Goal: Information Seeking & Learning: Learn about a topic

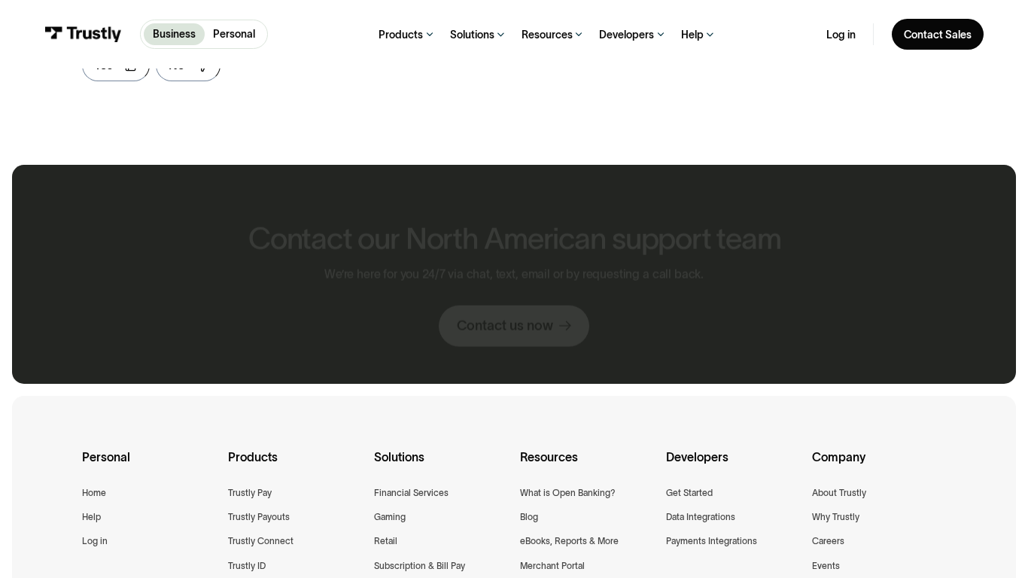
scroll to position [1311, 0]
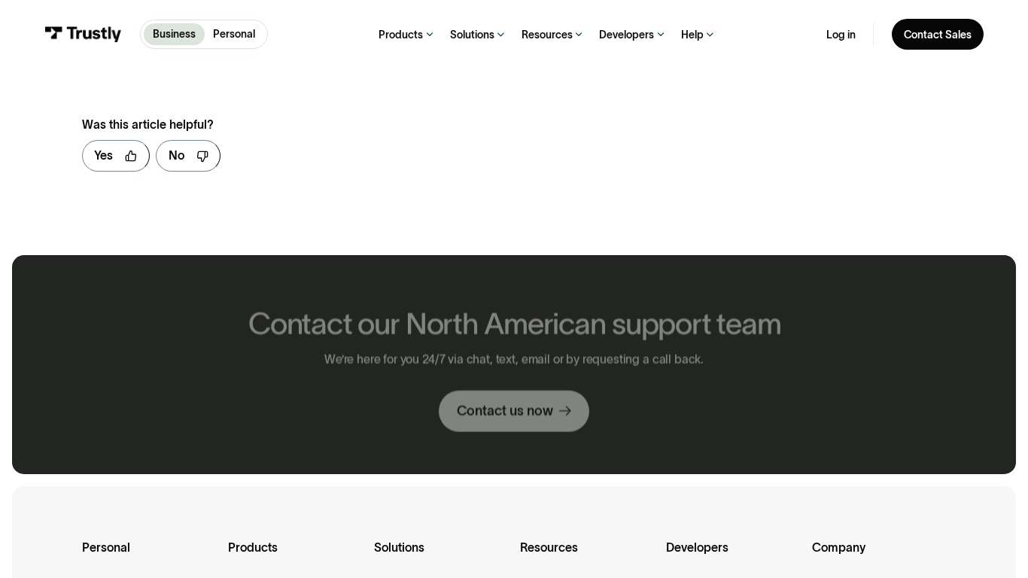
scroll to position [924, 0]
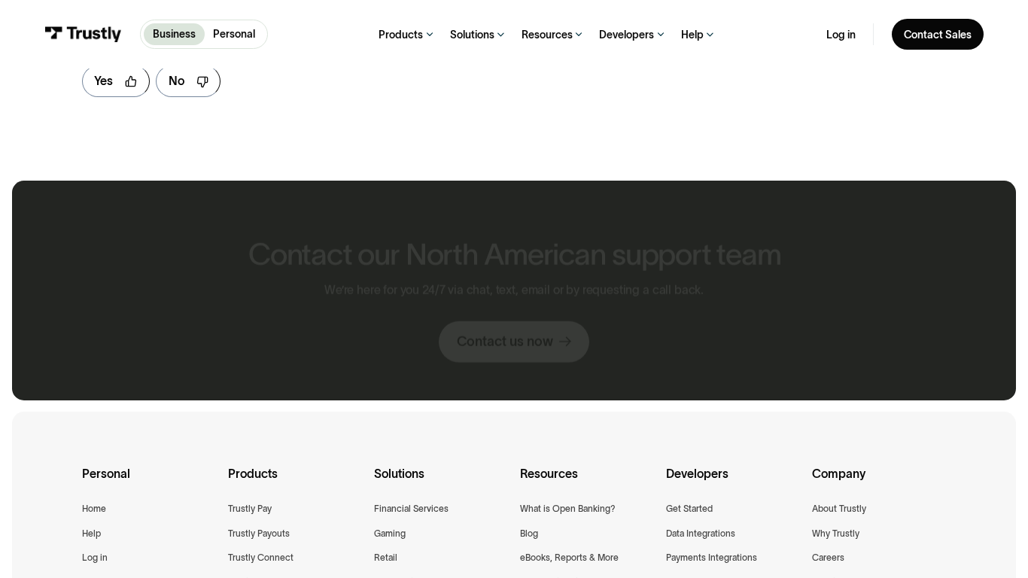
scroll to position [849, 0]
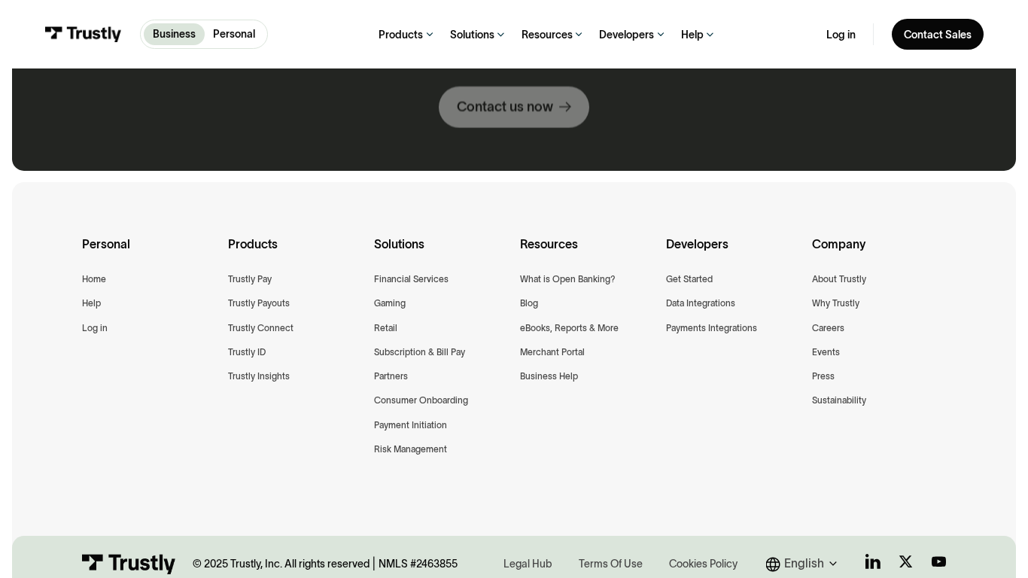
scroll to position [1098, 0]
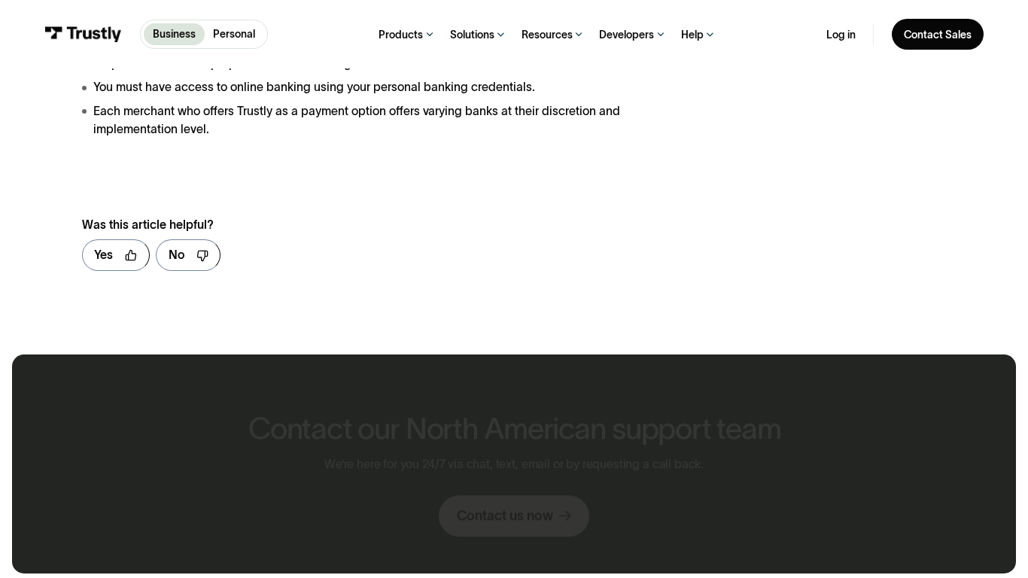
scroll to position [1978, 0]
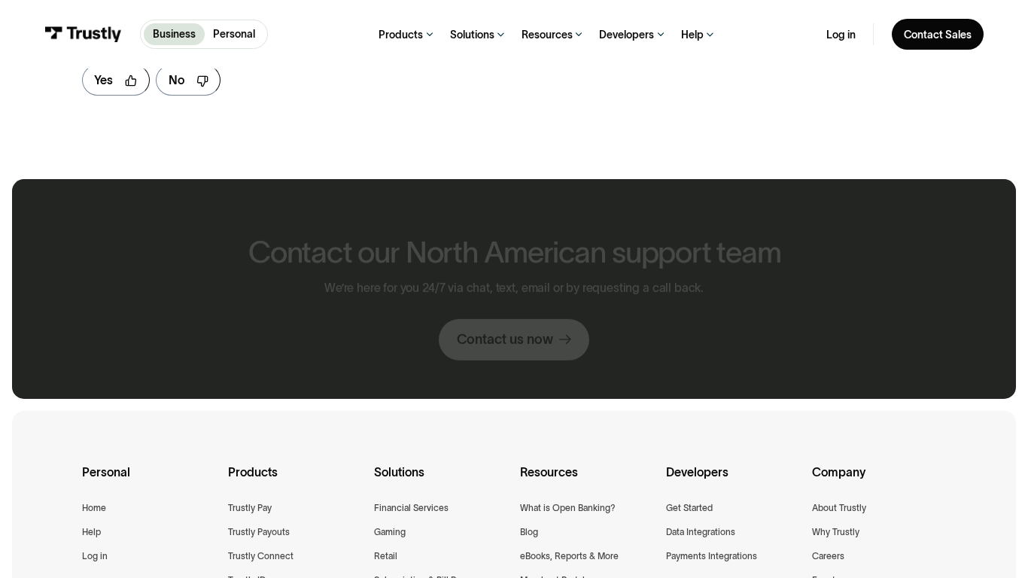
scroll to position [849, 0]
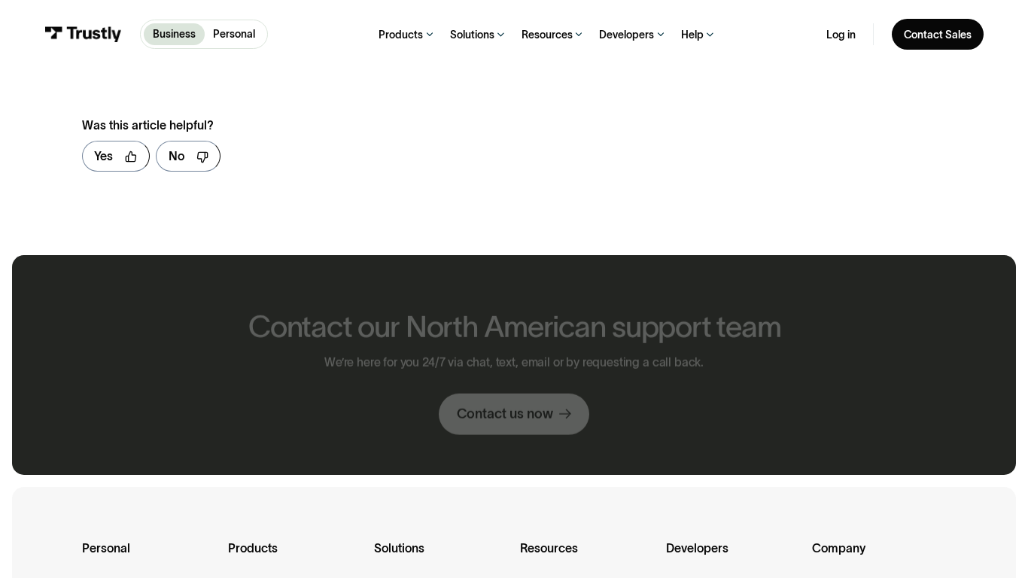
scroll to position [925, 0]
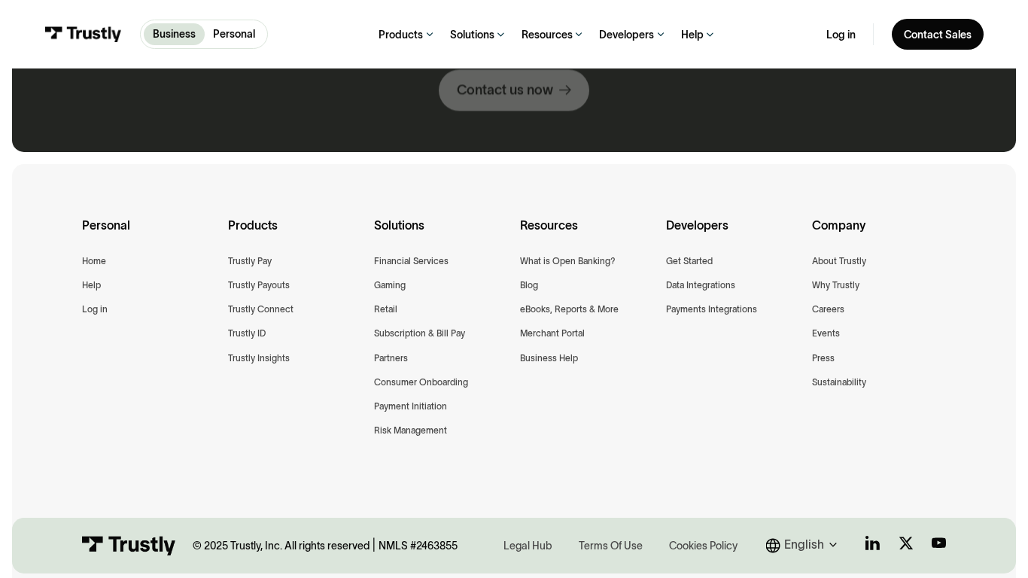
scroll to position [1062, 0]
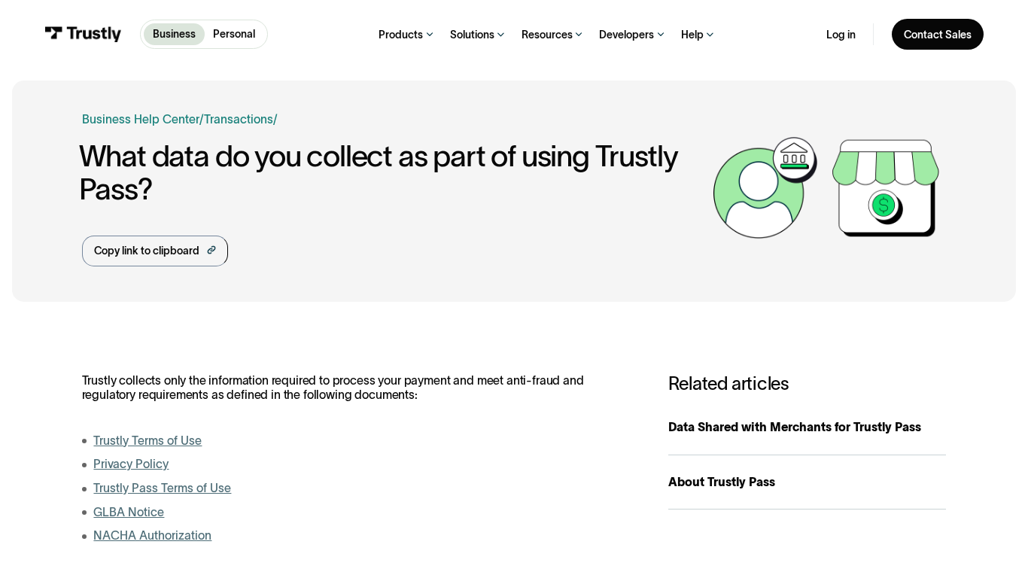
scroll to position [546, 0]
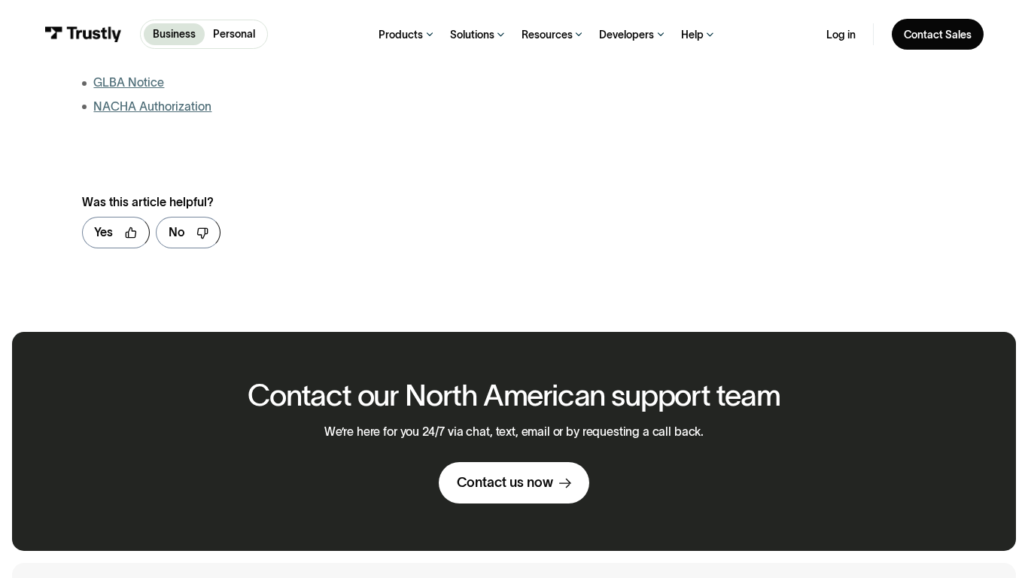
scroll to position [1001, 0]
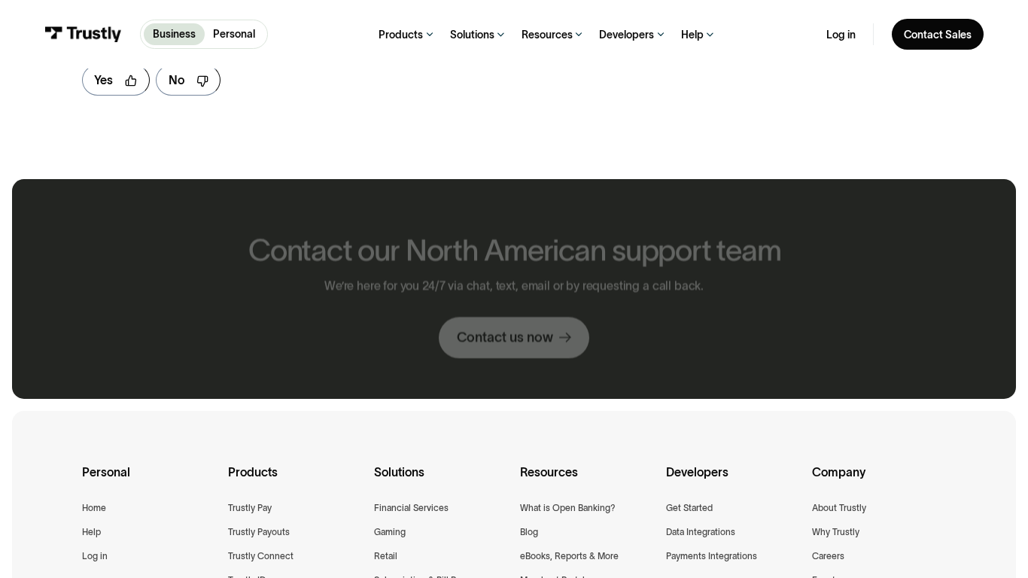
scroll to position [849, 0]
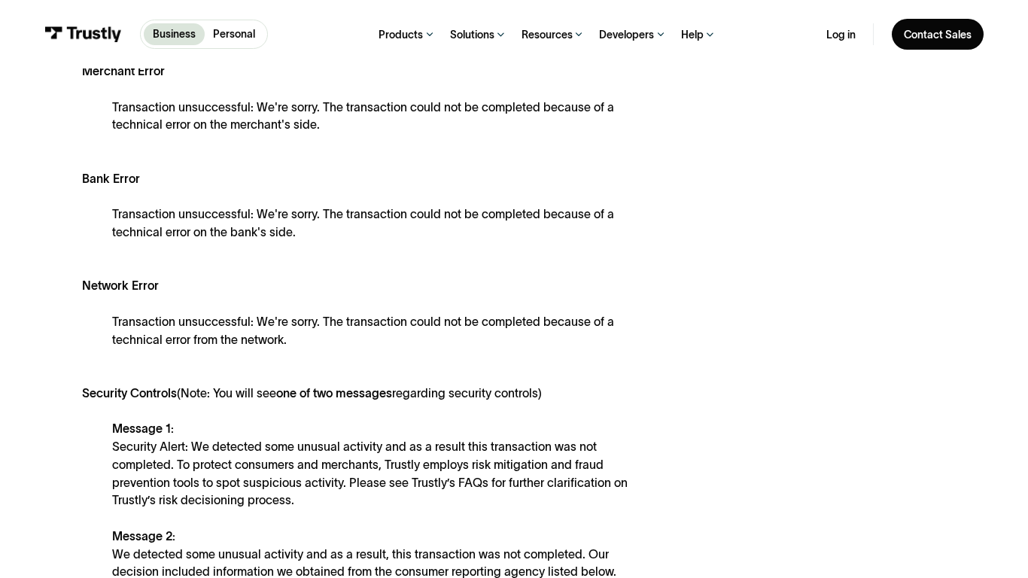
scroll to position [1024, 0]
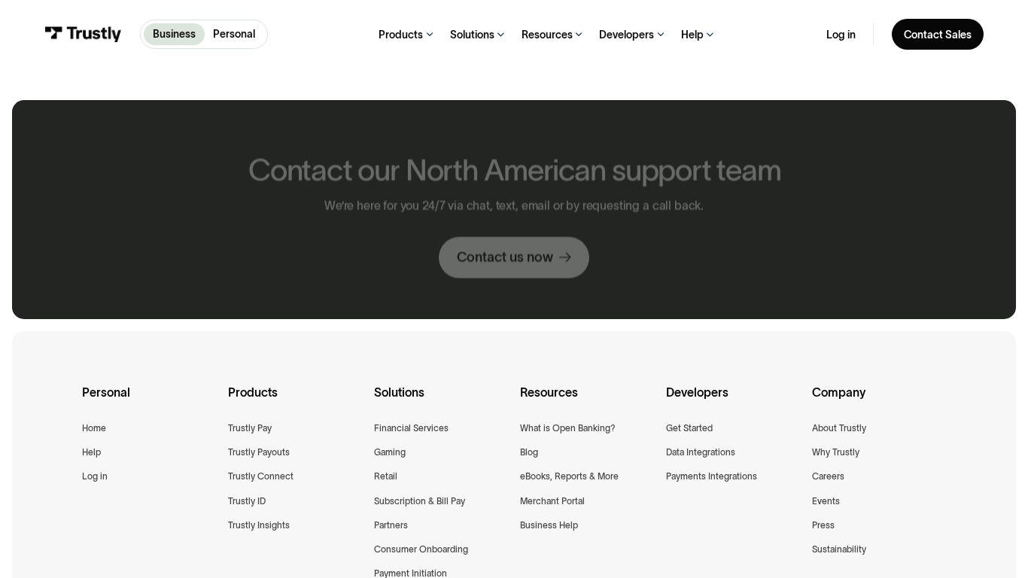
scroll to position [769, 0]
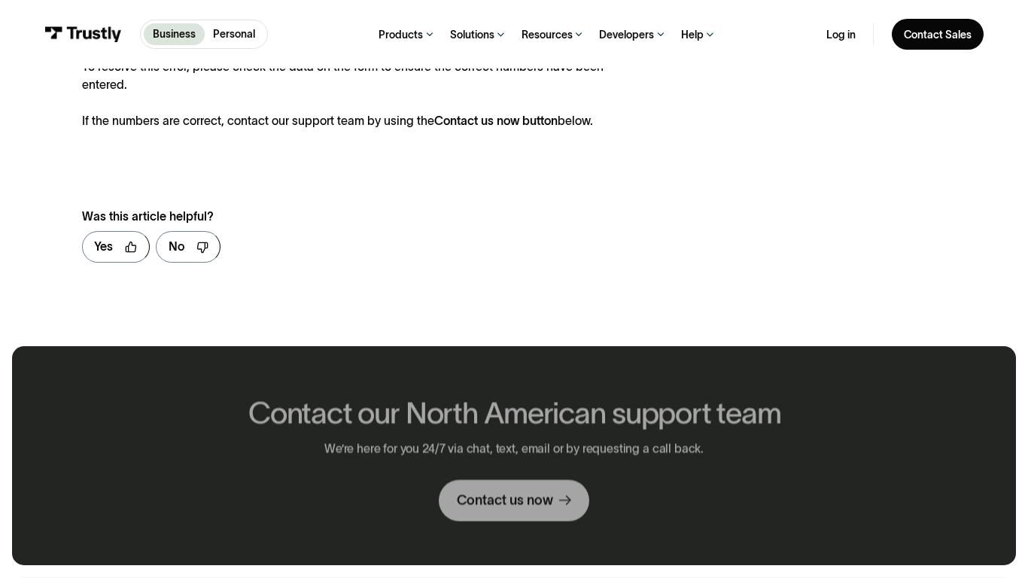
scroll to position [1015, 0]
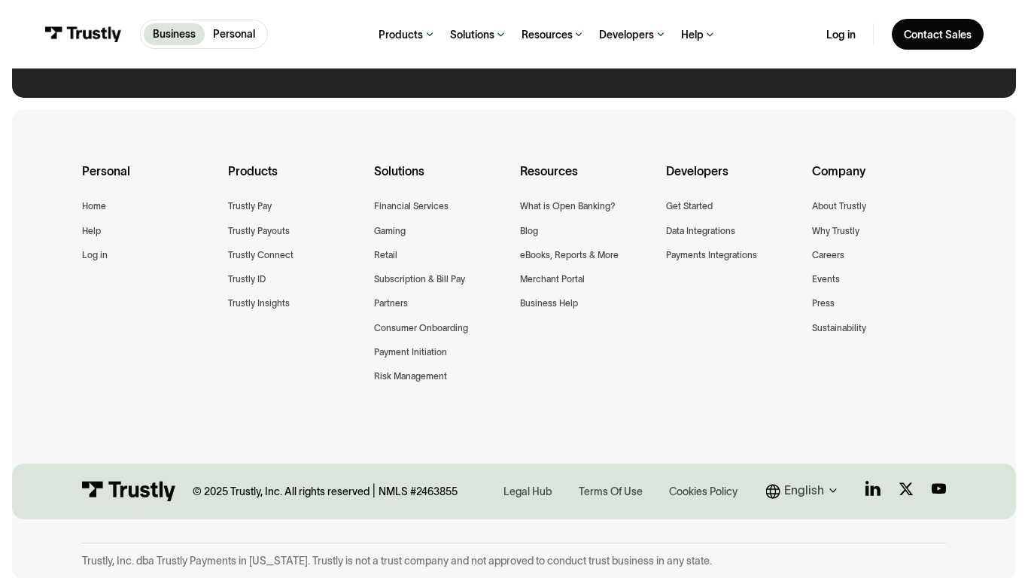
scroll to position [896, 0]
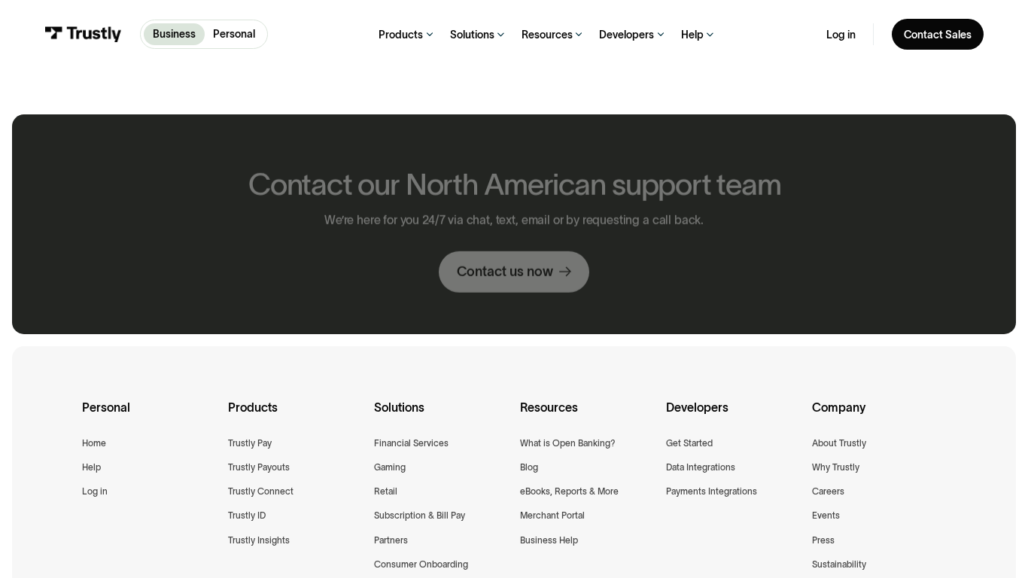
scroll to position [784, 0]
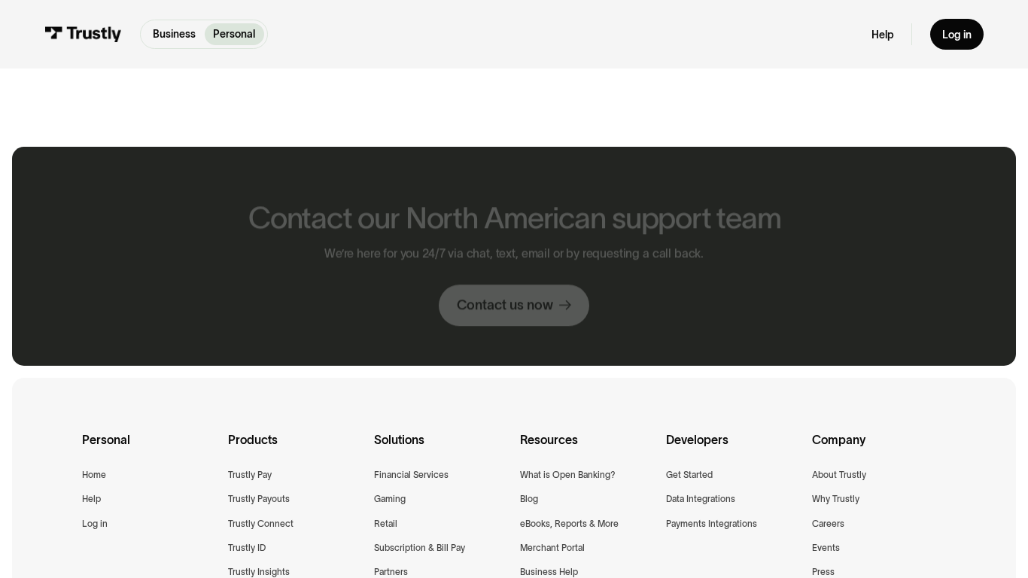
scroll to position [816, 0]
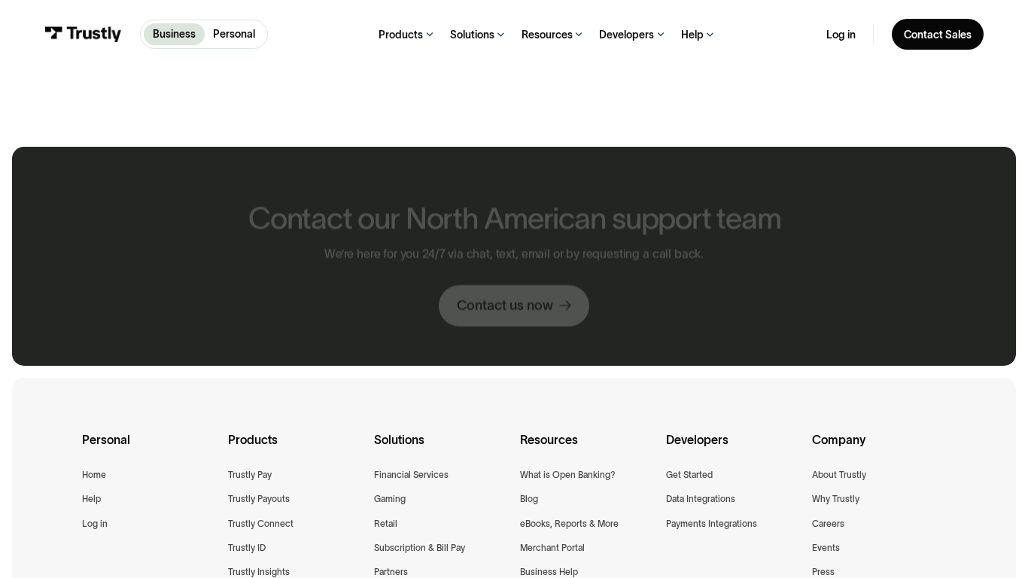
scroll to position [816, 0]
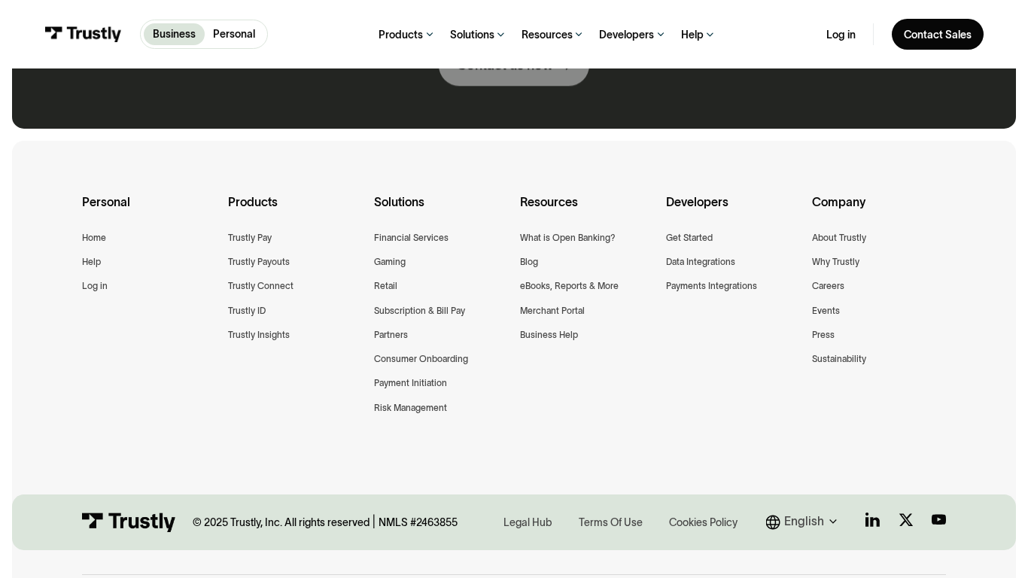
scroll to position [1038, 0]
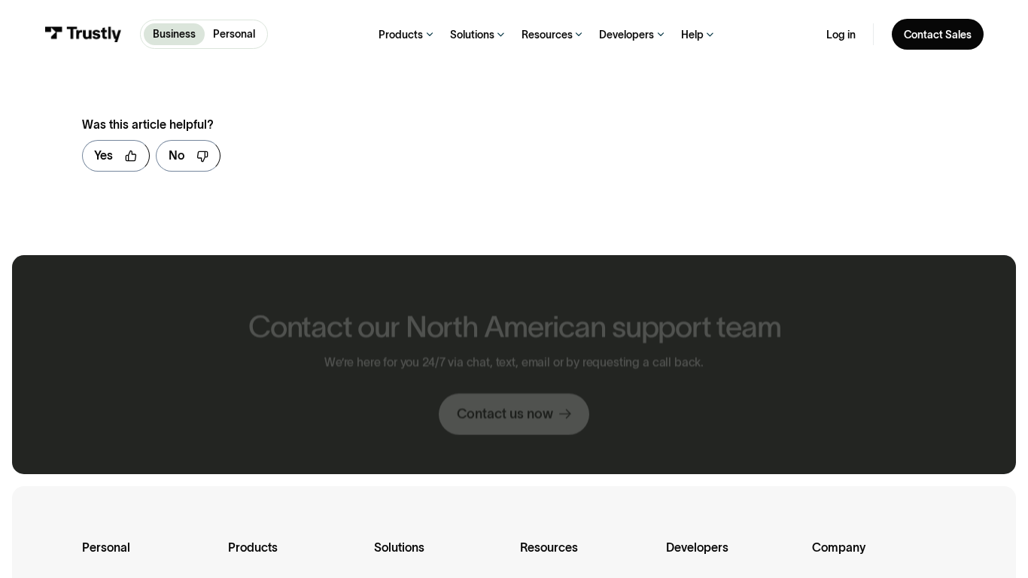
scroll to position [924, 0]
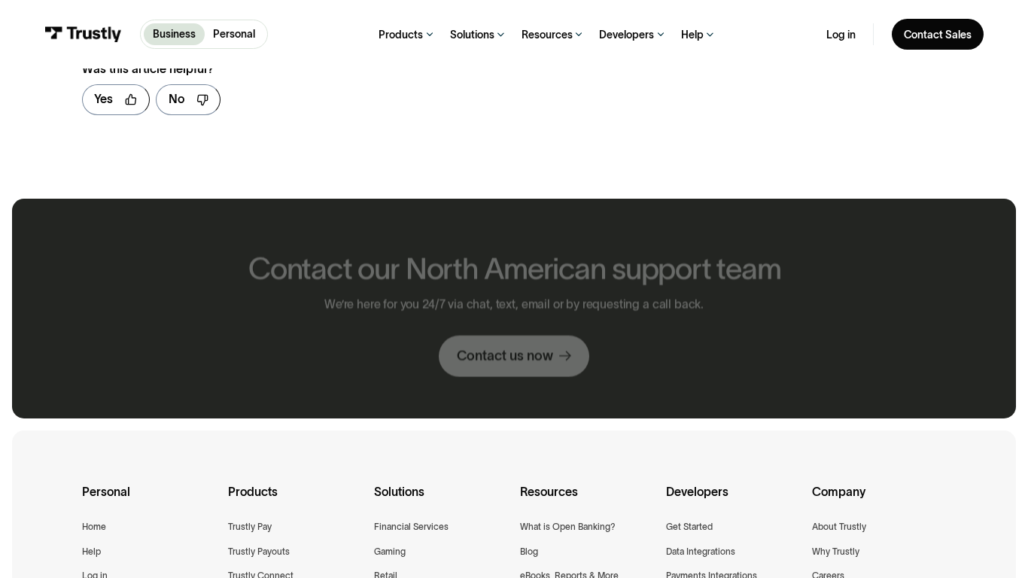
scroll to position [868, 0]
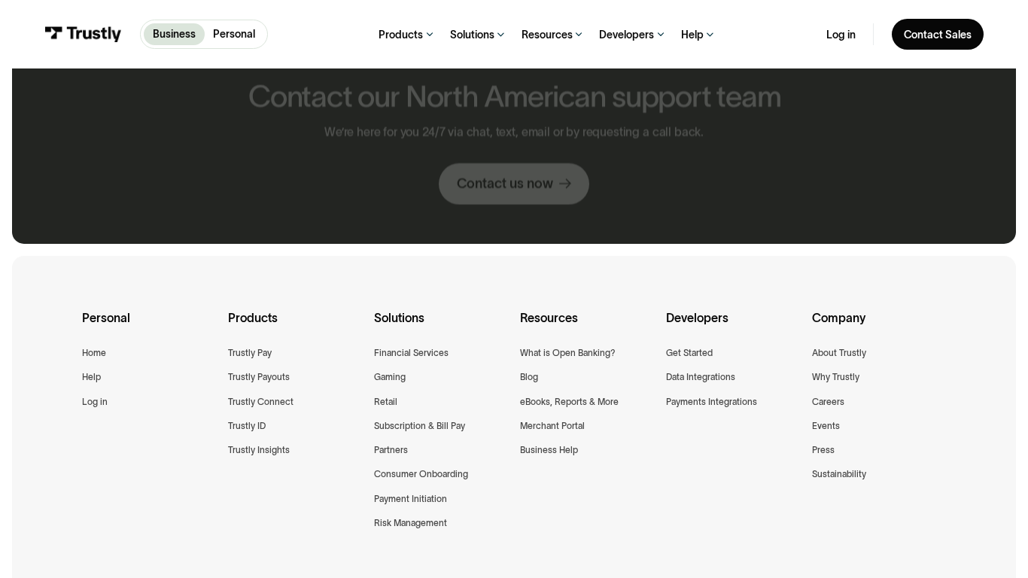
scroll to position [694, 0]
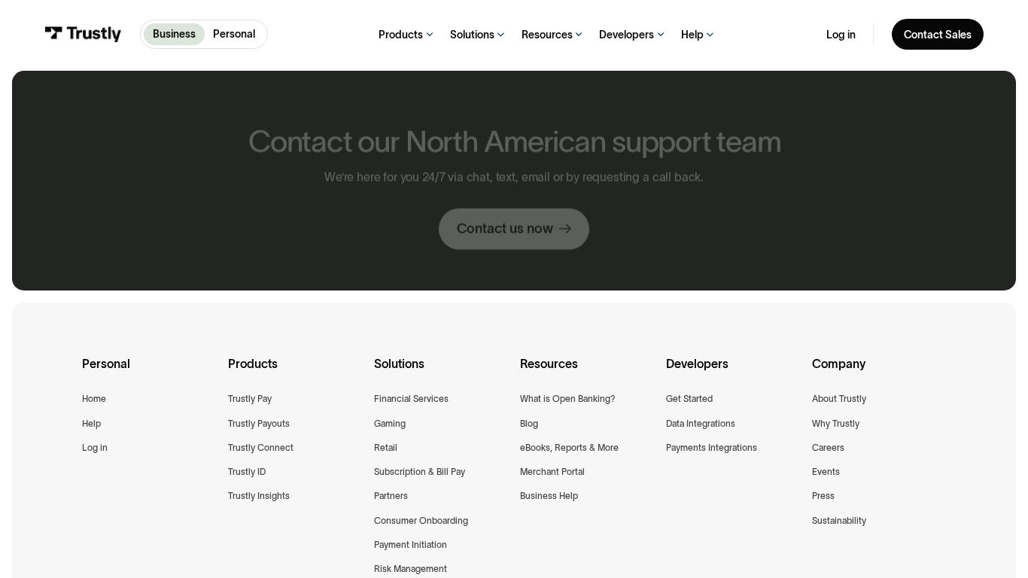
scroll to position [1217, 0]
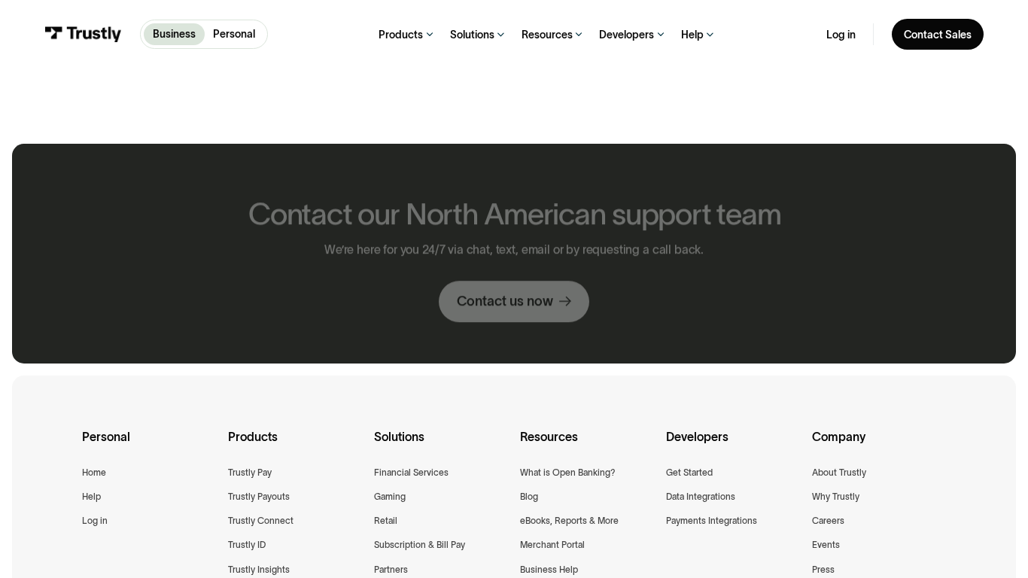
scroll to position [813, 0]
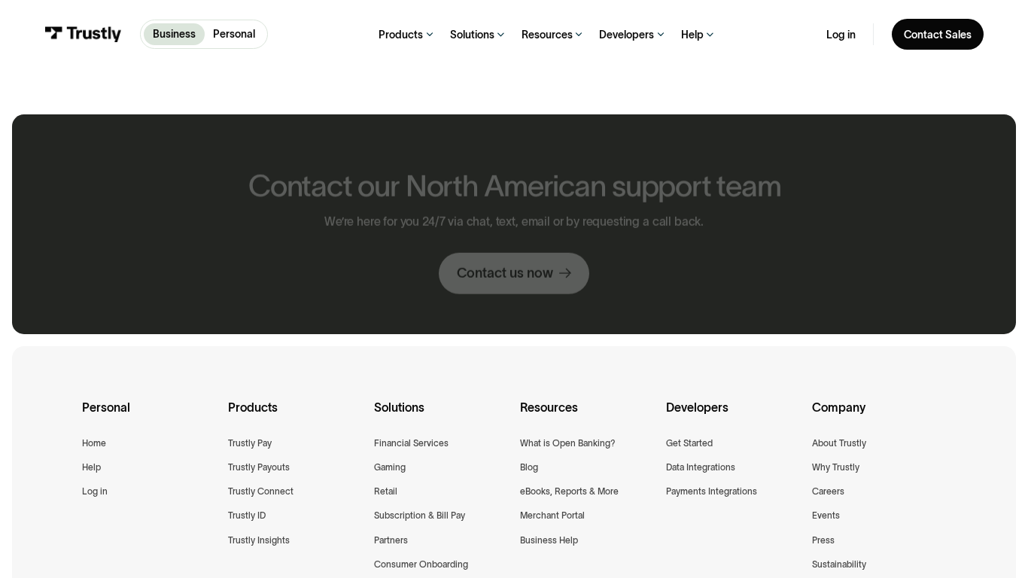
scroll to position [784, 0]
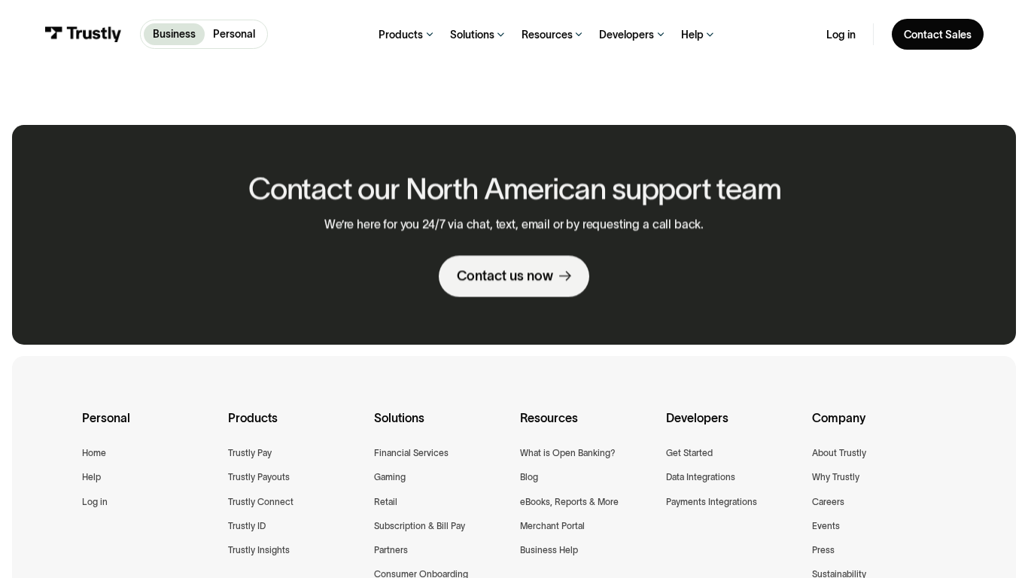
scroll to position [780, 0]
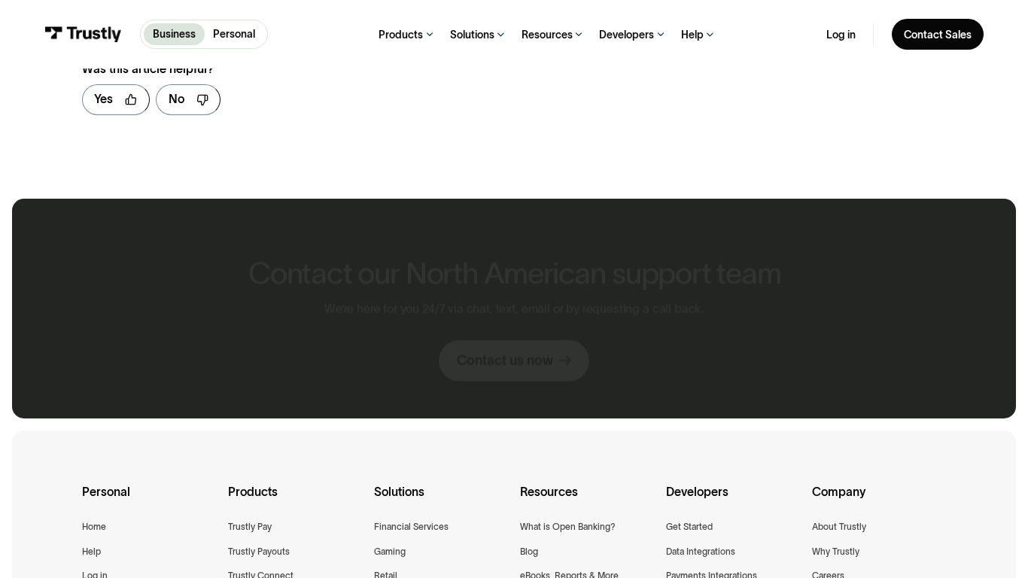
scroll to position [868, 0]
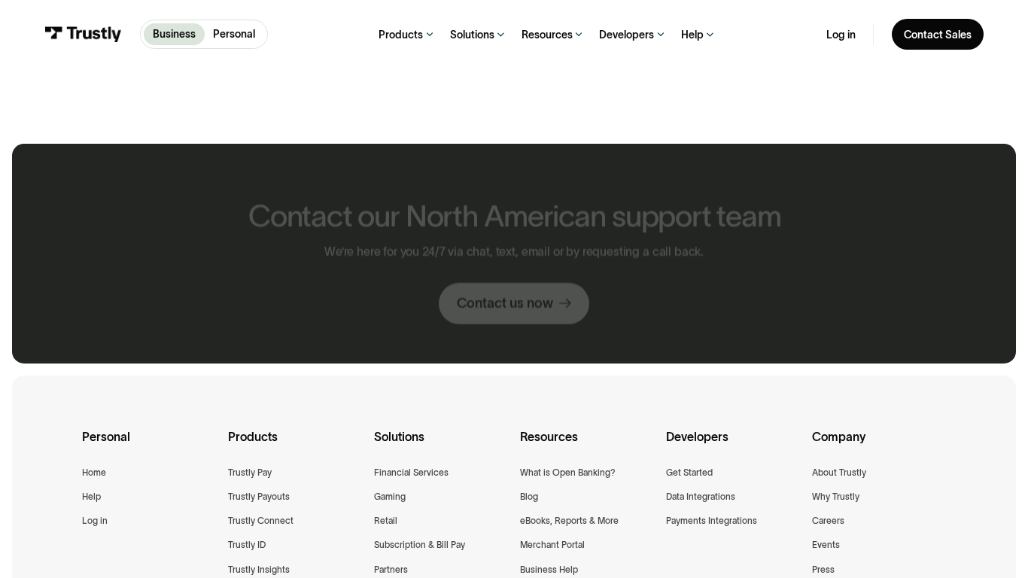
scroll to position [813, 0]
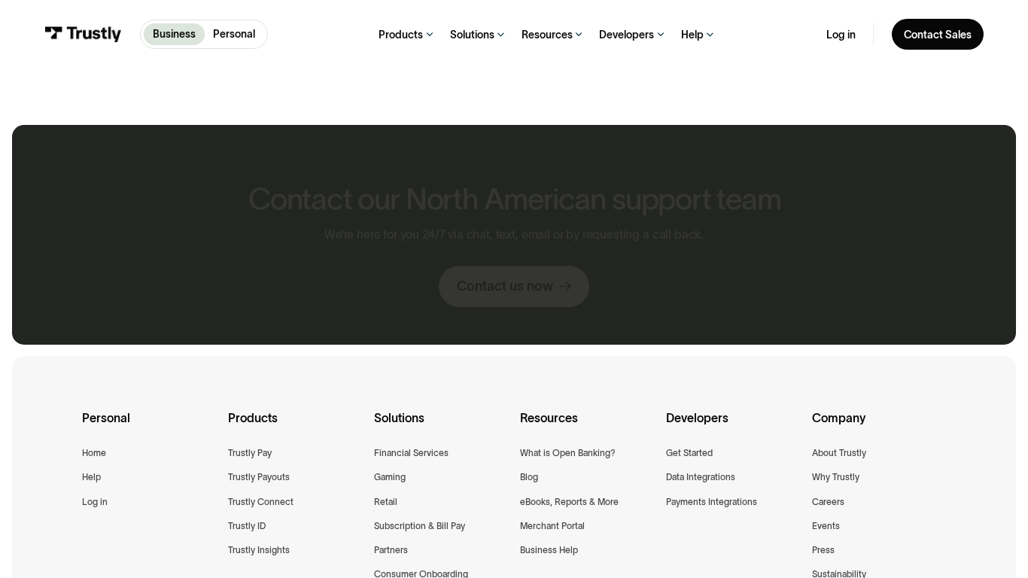
scroll to position [780, 0]
